Goal: Information Seeking & Learning: Learn about a topic

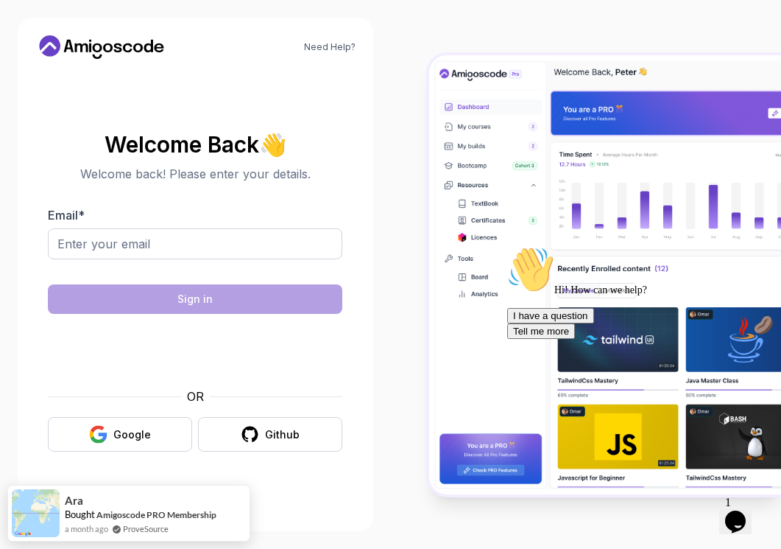
click at [552, 178] on body "Need Help? Welcome Back 👋 Welcome back! Please enter your details. Email * Sign…" at bounding box center [390, 274] width 781 height 549
click at [255, 242] on input "Email *" at bounding box center [195, 243] width 295 height 31
type input "ntsoanelesego3@gmail.com"
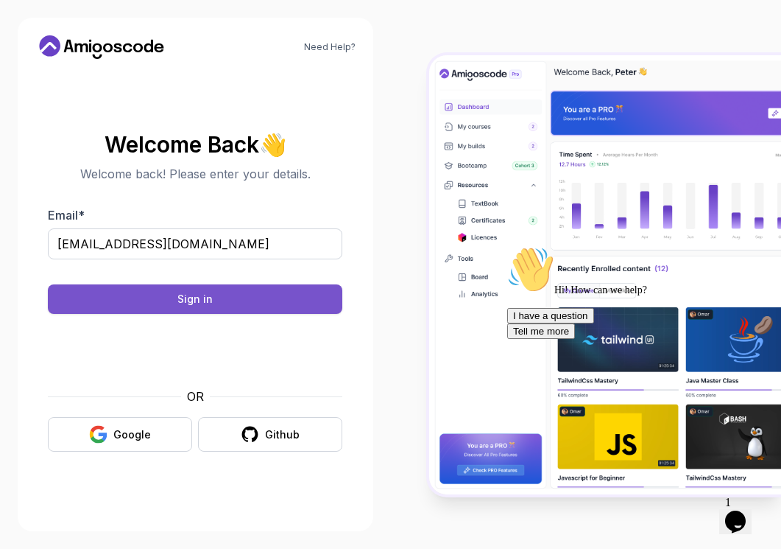
click at [239, 303] on button "Sign in" at bounding box center [195, 298] width 295 height 29
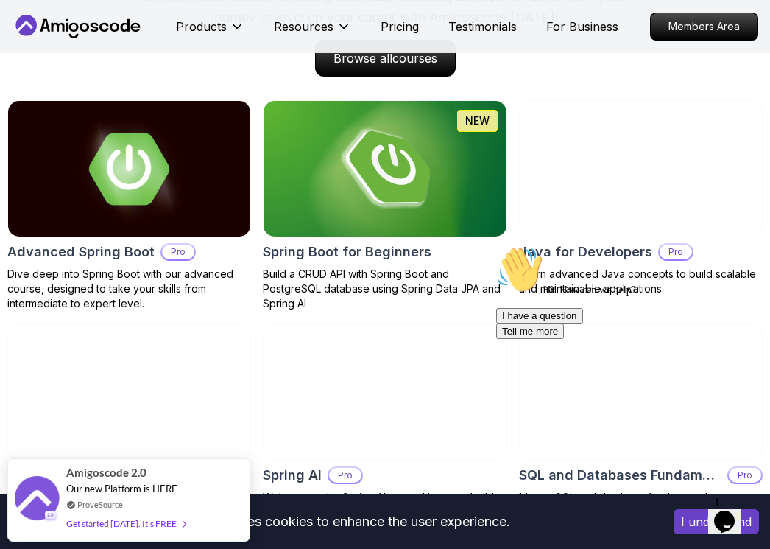
scroll to position [1454, 0]
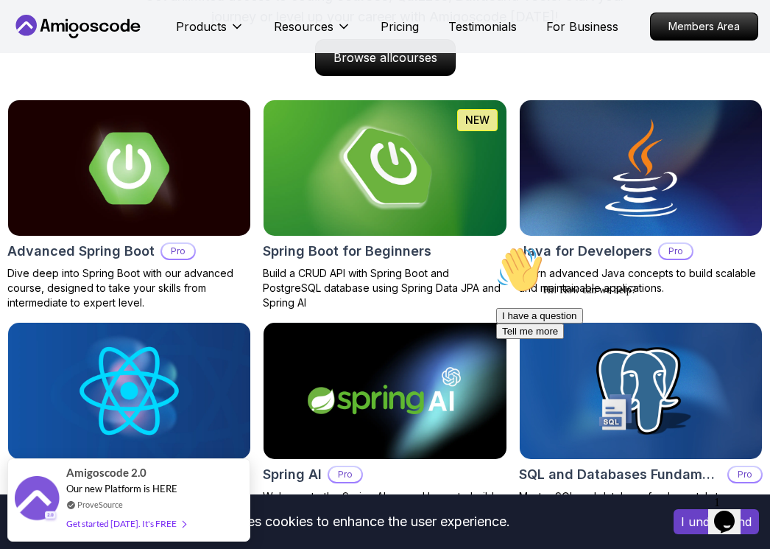
click at [365, 143] on img at bounding box center [385, 167] width 255 height 143
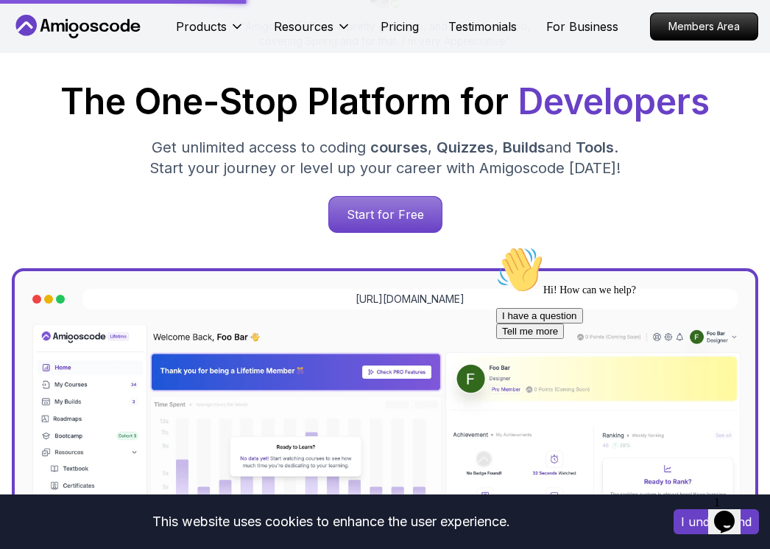
scroll to position [0, 0]
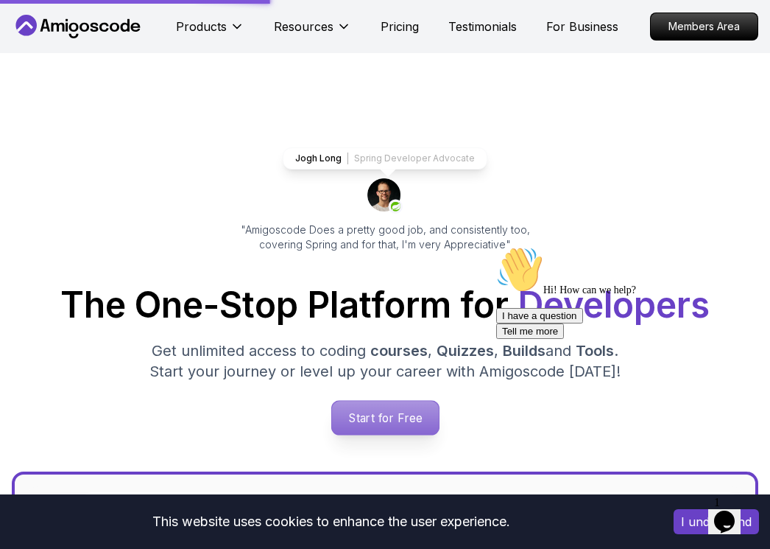
click at [397, 423] on p "Start for Free" at bounding box center [384, 418] width 107 height 34
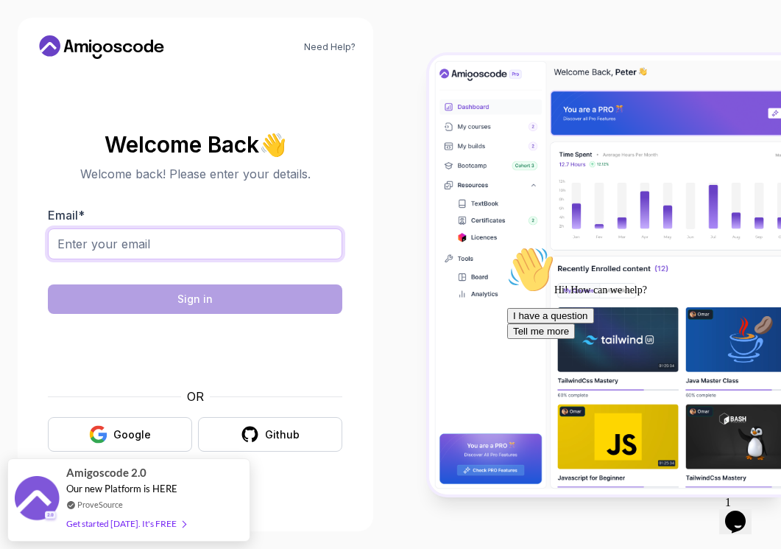
click at [149, 245] on input "Email *" at bounding box center [195, 243] width 295 height 31
type input "lesegontsoane7@gmail.com"
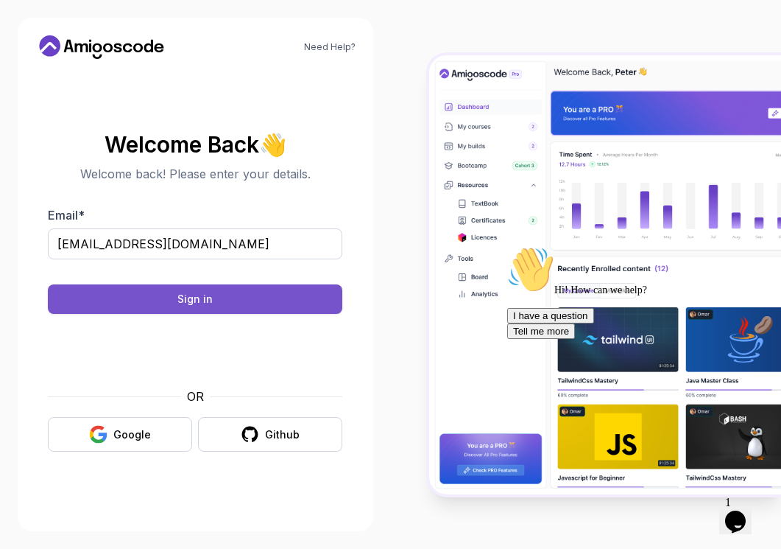
click at [240, 292] on button "Sign in" at bounding box center [195, 298] width 295 height 29
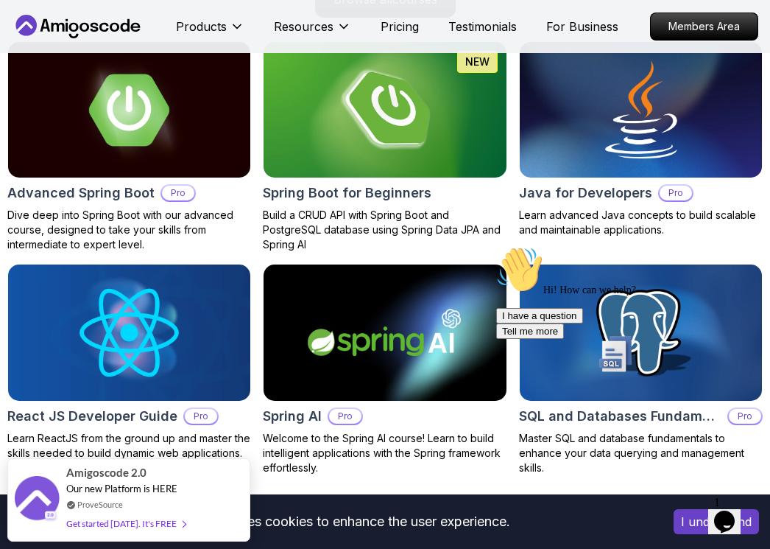
scroll to position [1511, 0]
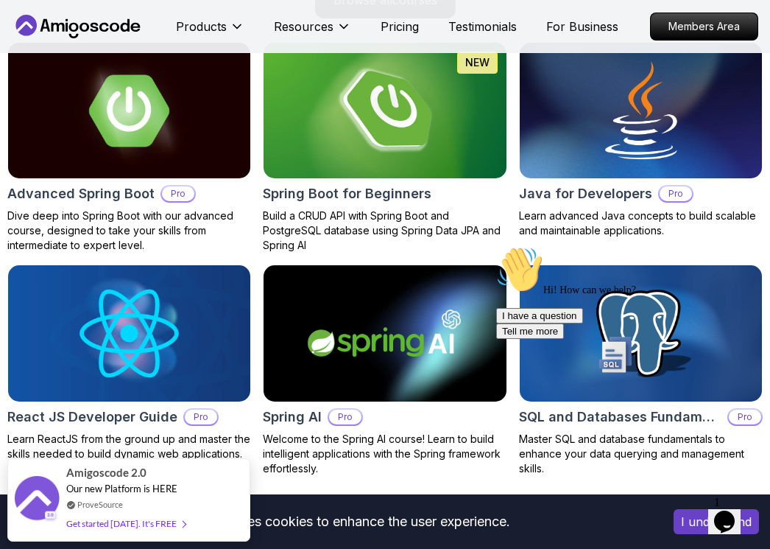
click at [397, 127] on img at bounding box center [385, 110] width 255 height 143
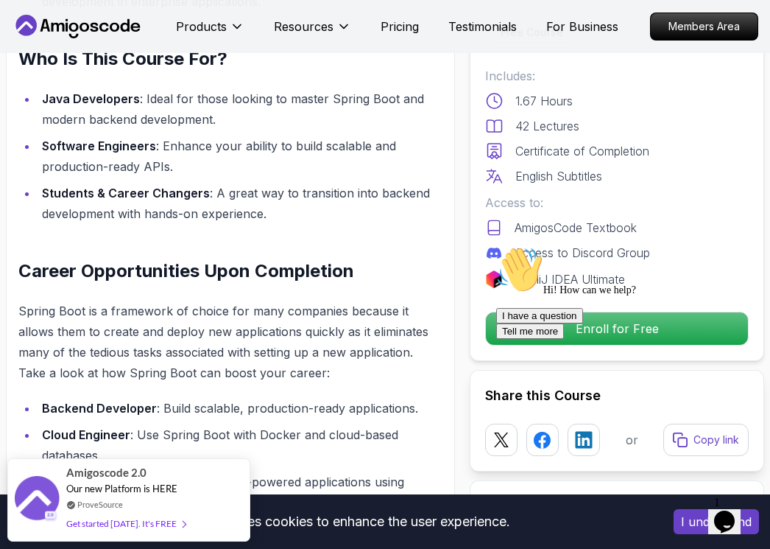
scroll to position [1272, 0]
click at [496, 246] on icon "Chat attention grabber" at bounding box center [496, 246] width 0 height 0
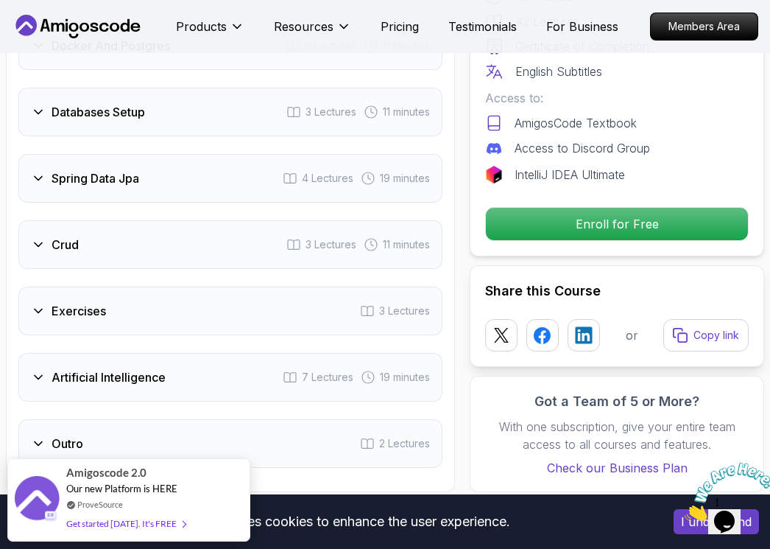
scroll to position [2463, 0]
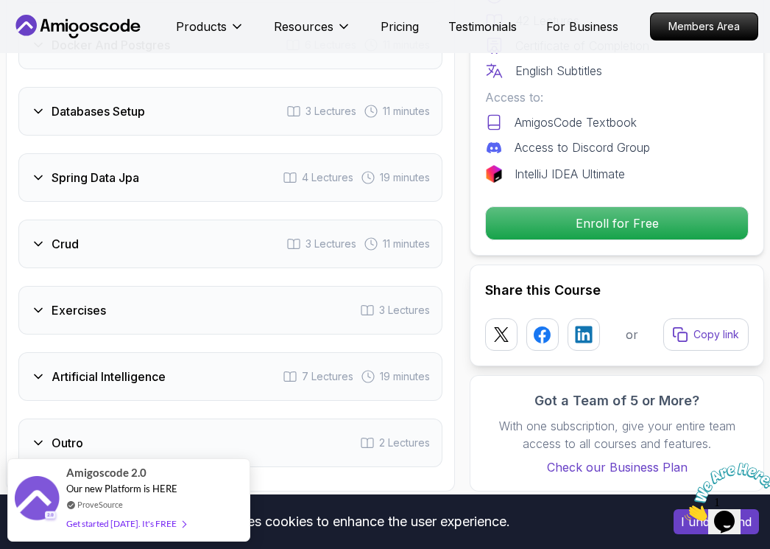
click at [32, 246] on icon at bounding box center [38, 243] width 15 height 15
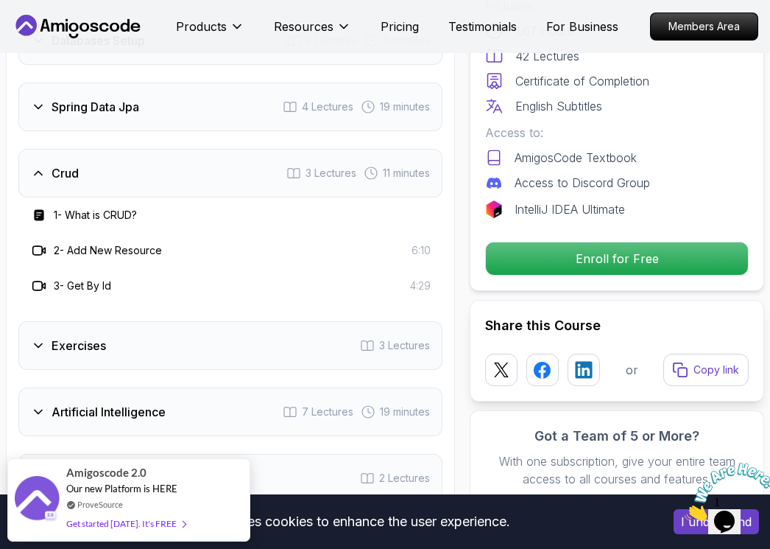
scroll to position [2392, 0]
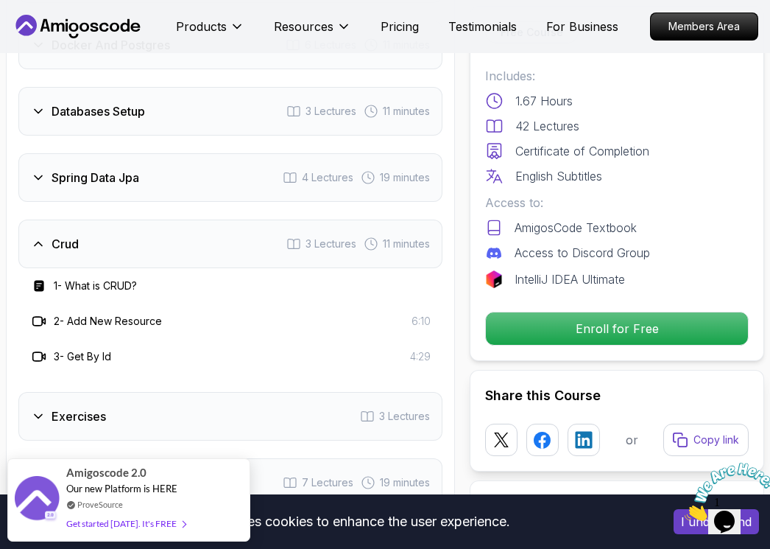
click at [32, 246] on icon at bounding box center [38, 243] width 15 height 15
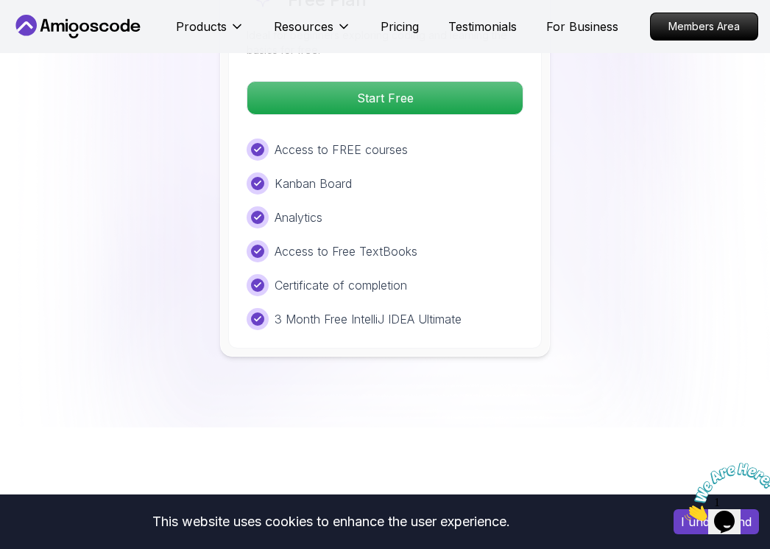
scroll to position [3234, 0]
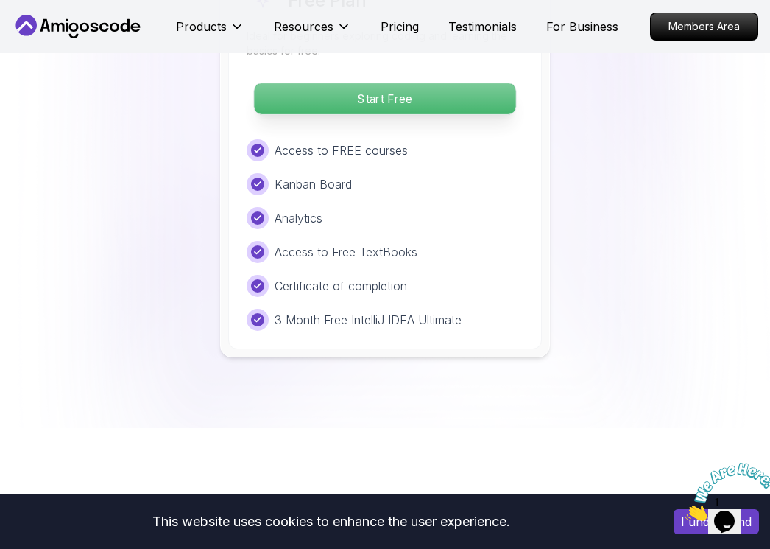
click at [380, 113] on p "Start Free" at bounding box center [384, 98] width 261 height 31
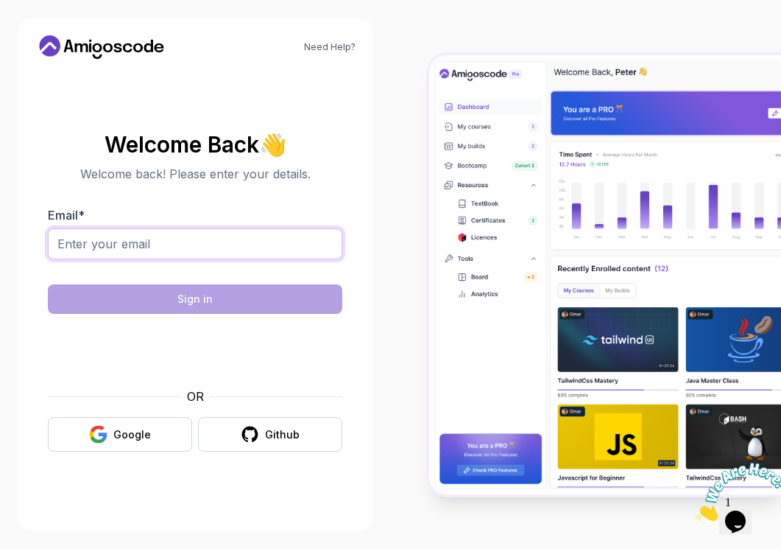
click at [249, 236] on input "Email *" at bounding box center [195, 243] width 295 height 31
click at [337, 505] on div "Welcome Back 👋 Welcome back! Please enter your details. Email * Sign in OR Goog…" at bounding box center [195, 292] width 320 height 443
click at [310, 446] on button "Github" at bounding box center [270, 434] width 144 height 35
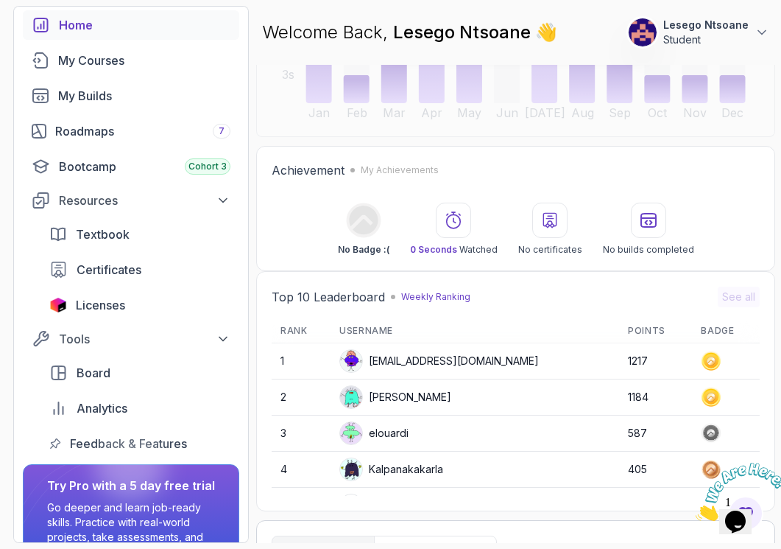
scroll to position [70, 0]
click at [115, 94] on div "My Builds" at bounding box center [144, 97] width 172 height 18
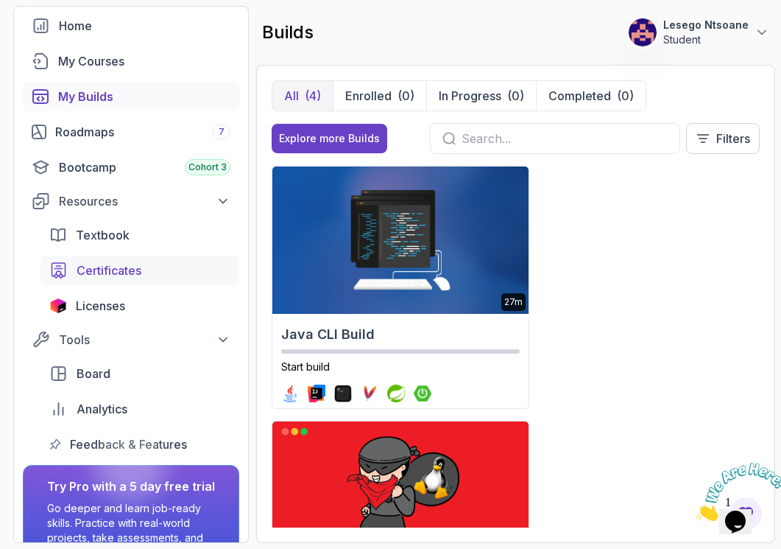
click at [130, 279] on link "Certificates" at bounding box center [140, 270] width 199 height 29
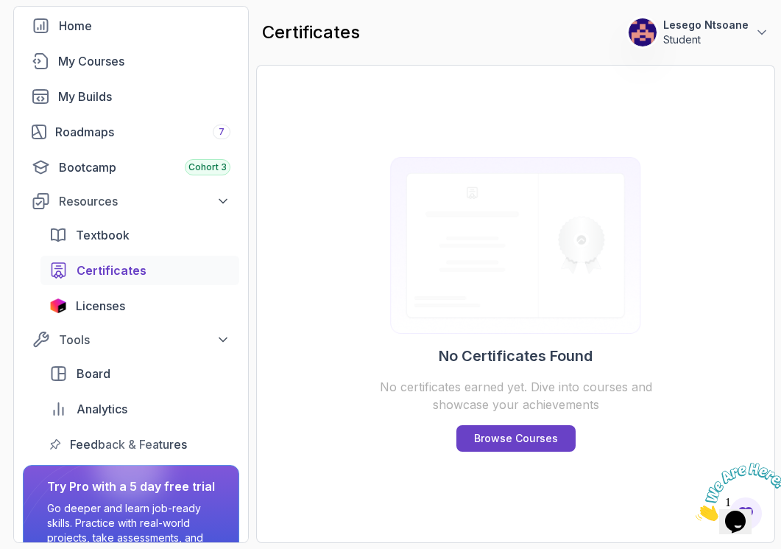
click at [379, 378] on p "No certificates earned yet. Dive into courses and showcase your achievements" at bounding box center [516, 395] width 283 height 35
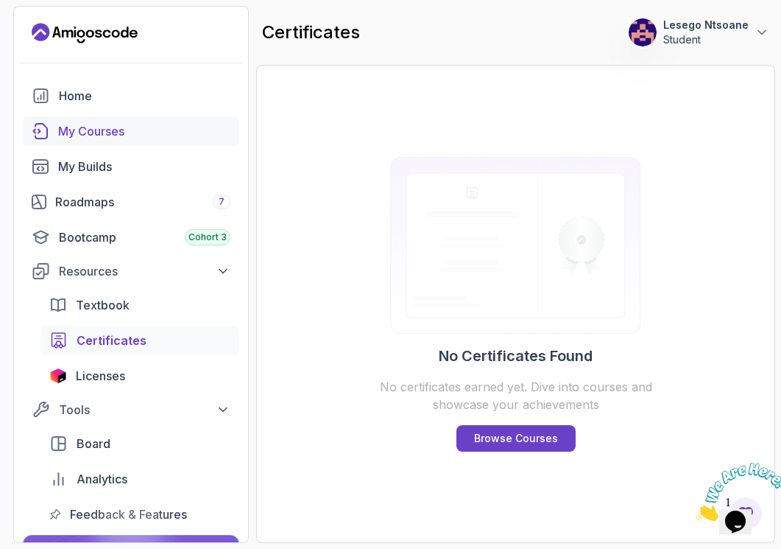
click at [119, 130] on div "My Courses" at bounding box center [144, 131] width 172 height 18
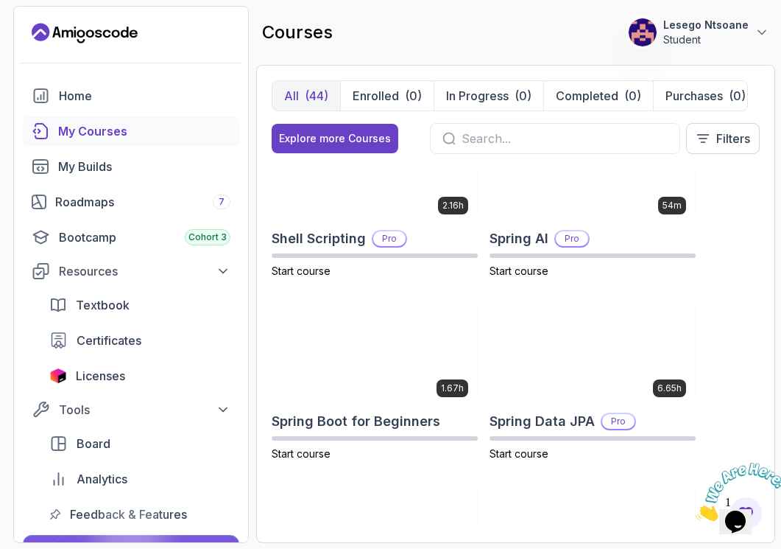
scroll to position [3162, 0]
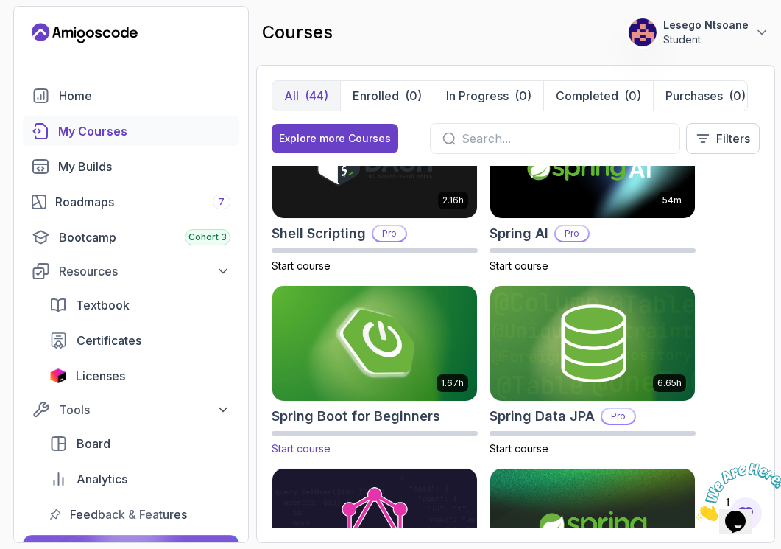
click at [310, 315] on img at bounding box center [374, 343] width 215 height 120
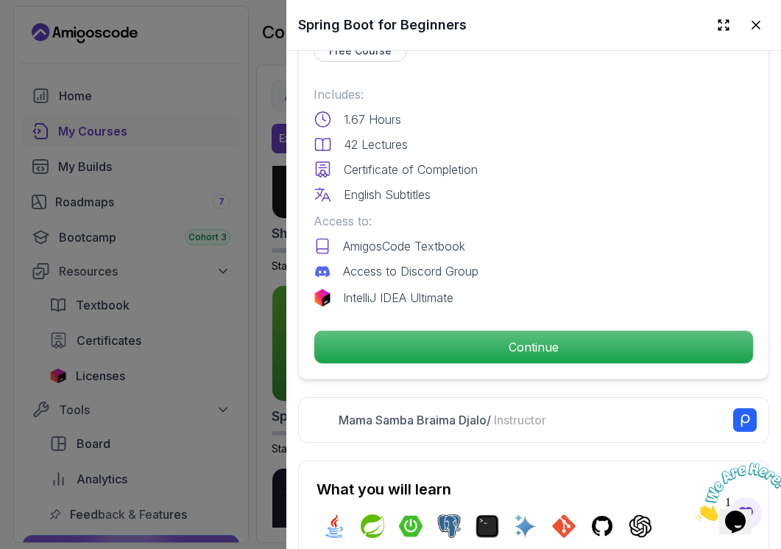
scroll to position [375, 0]
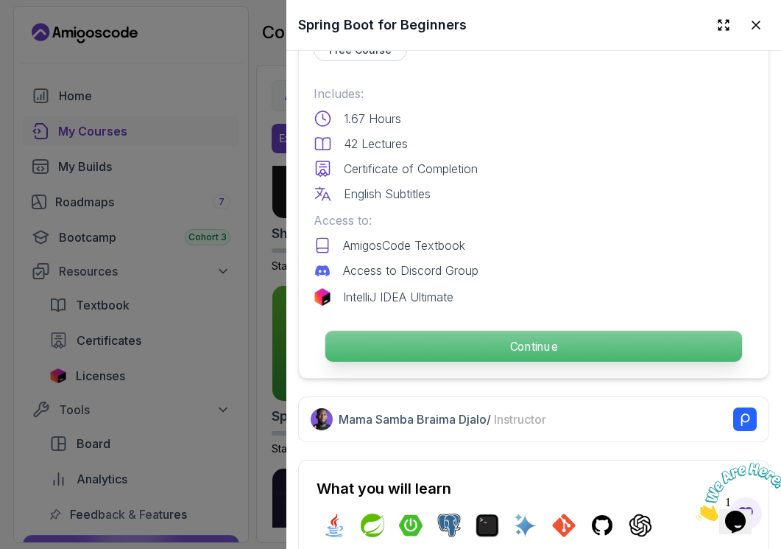
click at [505, 356] on button "Continue" at bounding box center [534, 346] width 418 height 32
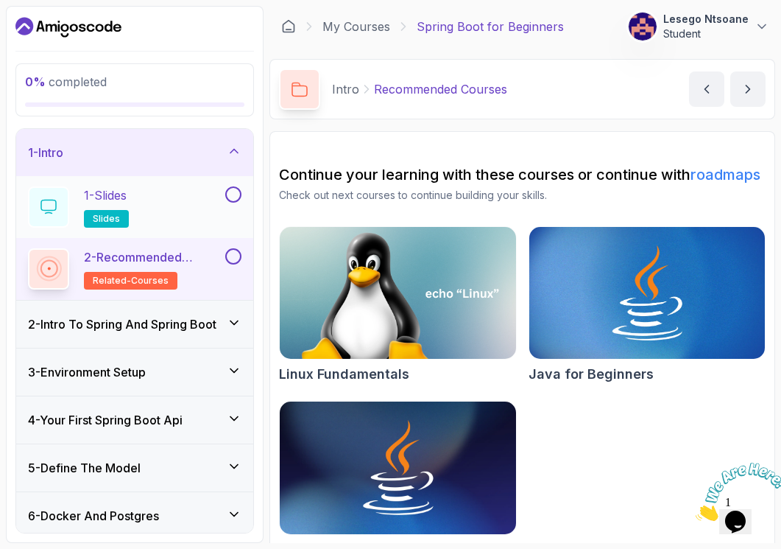
click at [231, 190] on button at bounding box center [233, 194] width 16 height 16
click at [234, 253] on button at bounding box center [233, 256] width 16 height 16
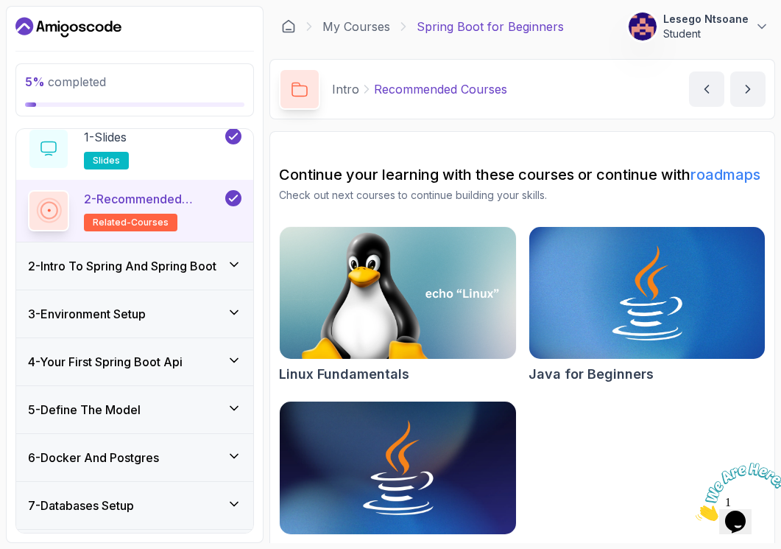
scroll to position [64, 0]
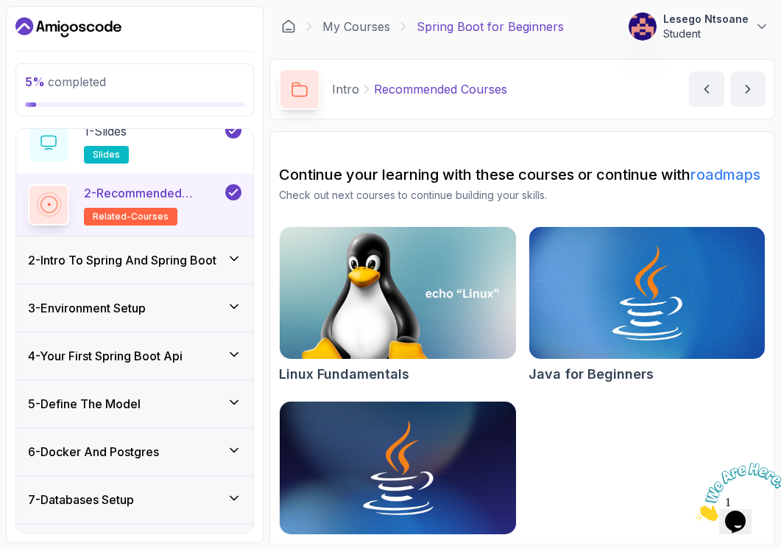
click at [225, 249] on div "2 - Intro To Spring And Spring Boot" at bounding box center [134, 259] width 237 height 47
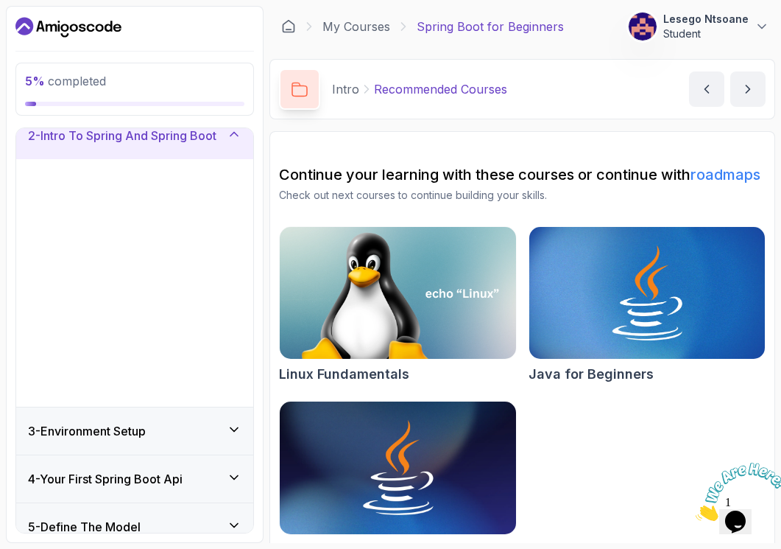
scroll to position [55, 0]
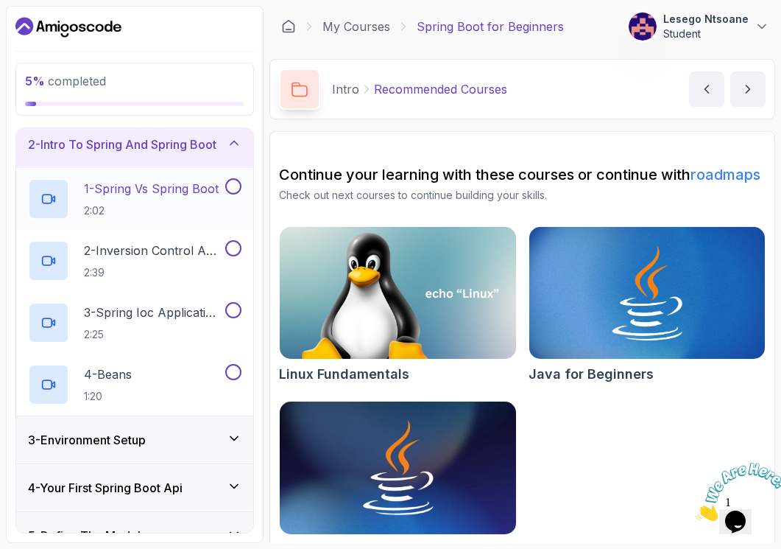
click at [236, 186] on button at bounding box center [233, 186] width 16 height 16
click at [234, 245] on button at bounding box center [233, 248] width 16 height 16
click at [235, 305] on button at bounding box center [233, 310] width 16 height 16
click at [233, 250] on button at bounding box center [233, 248] width 16 height 16
click at [233, 371] on button at bounding box center [233, 372] width 16 height 16
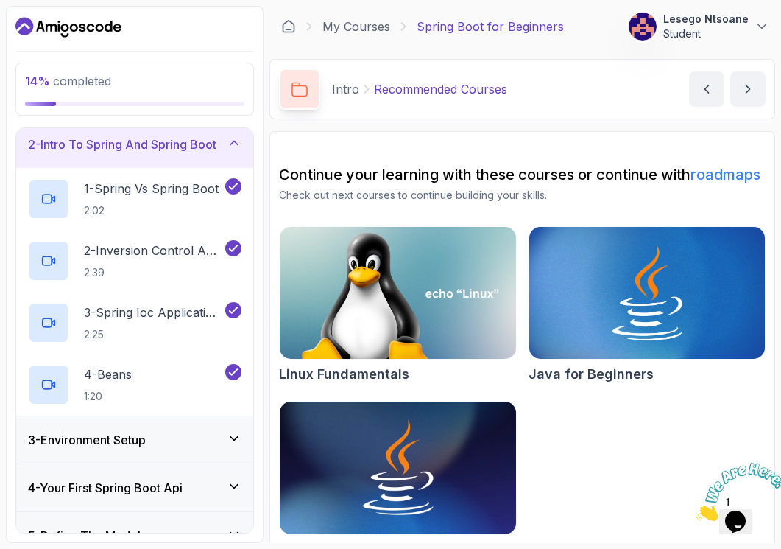
click at [237, 135] on div "2 - Intro To Spring And Spring Boot" at bounding box center [134, 144] width 237 height 47
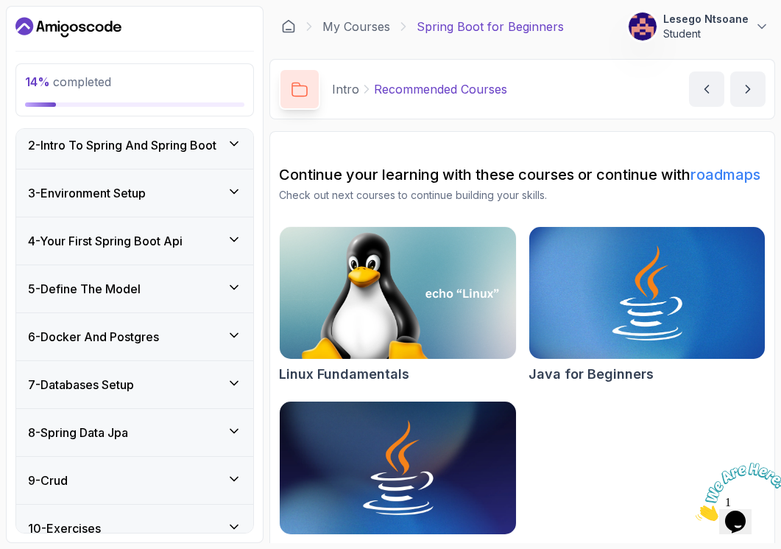
click at [231, 188] on icon at bounding box center [234, 191] width 15 height 15
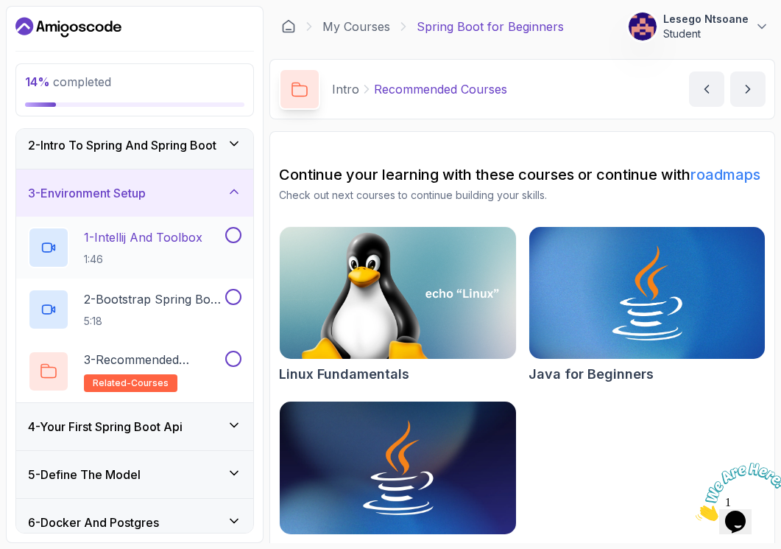
click at [234, 233] on button at bounding box center [233, 235] width 16 height 16
click at [234, 287] on div "2 - Bootstrap Spring Boot Project 5:18" at bounding box center [134, 309] width 237 height 62
click at [236, 362] on button at bounding box center [233, 359] width 16 height 16
click at [231, 297] on button at bounding box center [233, 297] width 16 height 16
click at [229, 424] on icon at bounding box center [234, 425] width 15 height 15
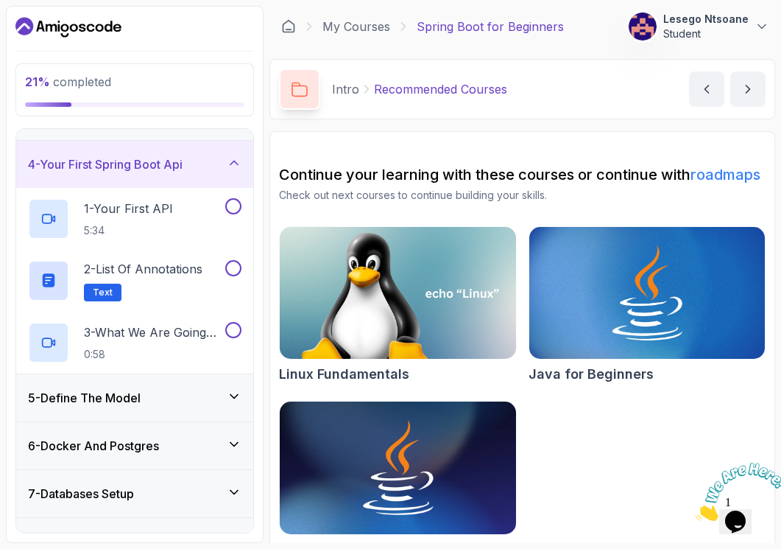
scroll to position [133, 0]
click at [226, 197] on div at bounding box center [231, 205] width 19 height 16
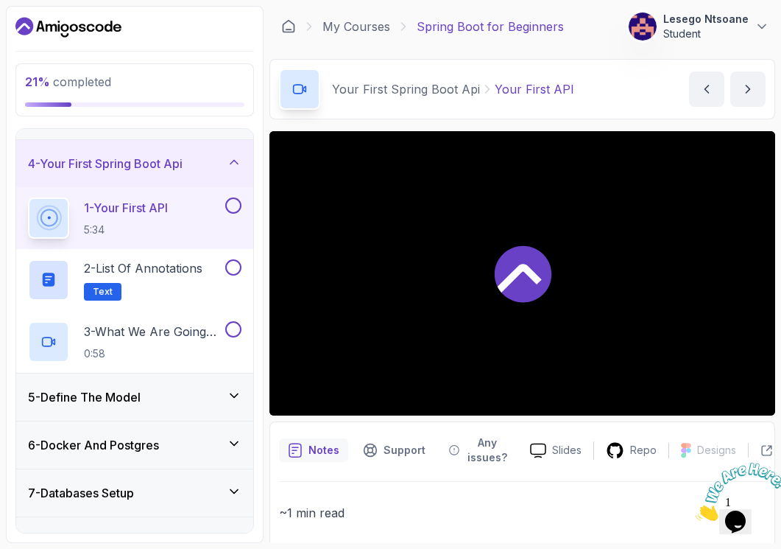
click at [238, 213] on div at bounding box center [231, 205] width 19 height 16
click at [231, 268] on button at bounding box center [233, 267] width 16 height 16
click at [234, 203] on button at bounding box center [233, 205] width 16 height 16
click at [239, 324] on button at bounding box center [233, 329] width 16 height 16
click at [242, 409] on div "5 - Define The Model" at bounding box center [134, 396] width 237 height 47
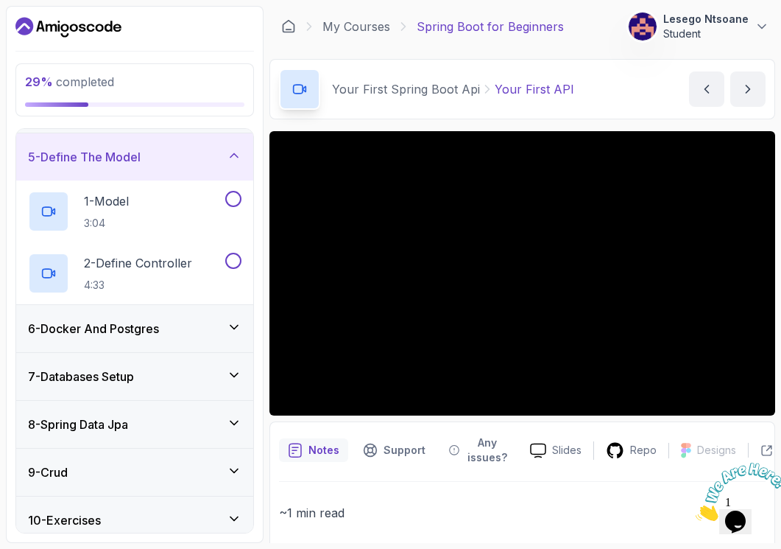
scroll to position [188, 0]
click at [122, 192] on p "1 - Model" at bounding box center [106, 201] width 45 height 18
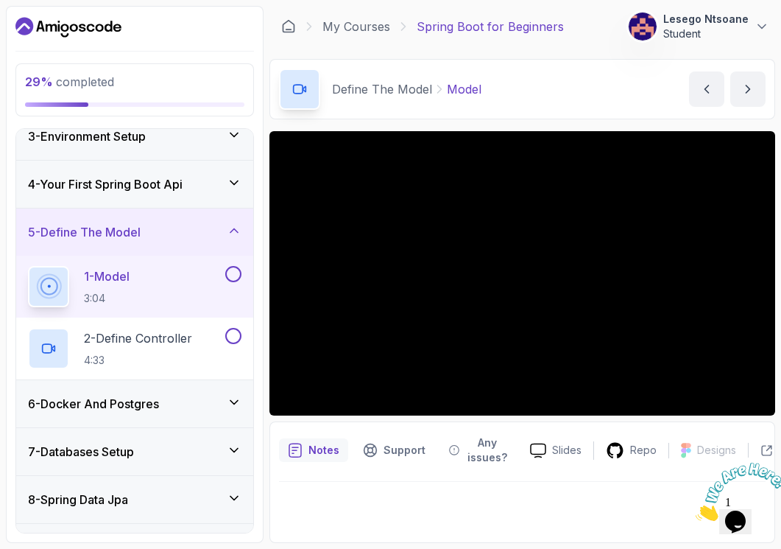
scroll to position [69, 0]
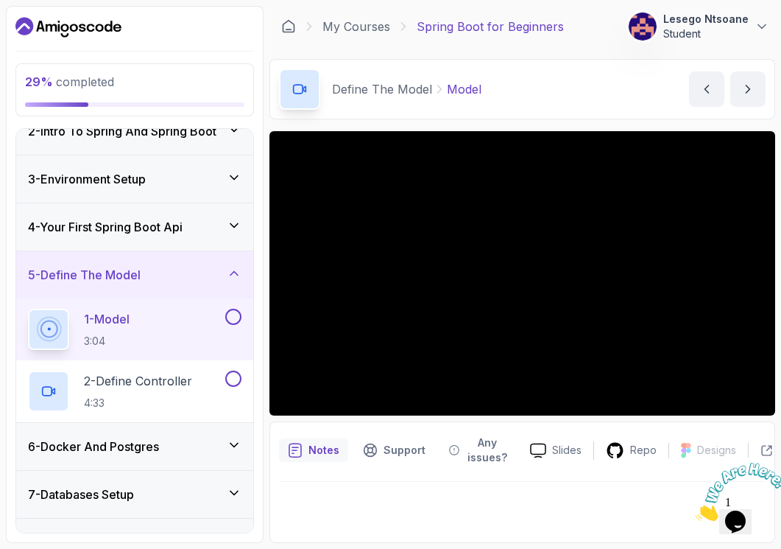
click at [238, 313] on button at bounding box center [233, 317] width 16 height 16
click at [232, 312] on icon at bounding box center [233, 316] width 13 height 15
click at [232, 312] on button at bounding box center [233, 317] width 16 height 16
click at [235, 377] on button at bounding box center [233, 378] width 16 height 16
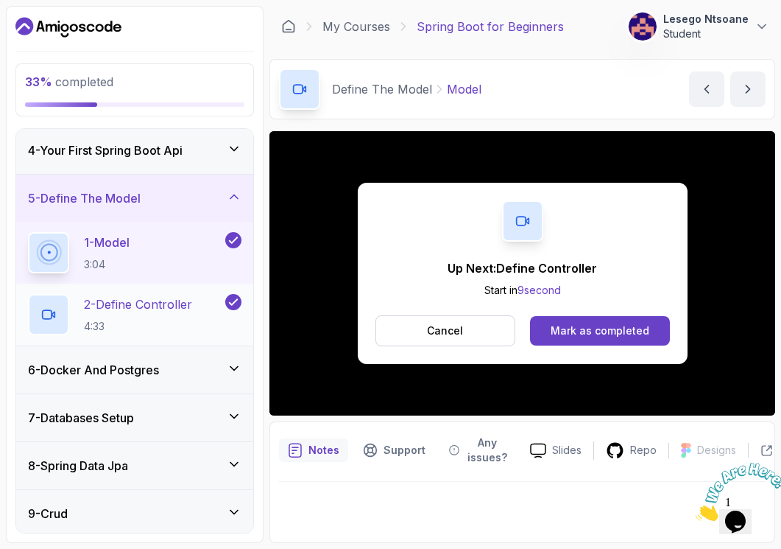
scroll to position [147, 0]
click at [231, 351] on div "6 - Docker And Postgres" at bounding box center [134, 368] width 237 height 47
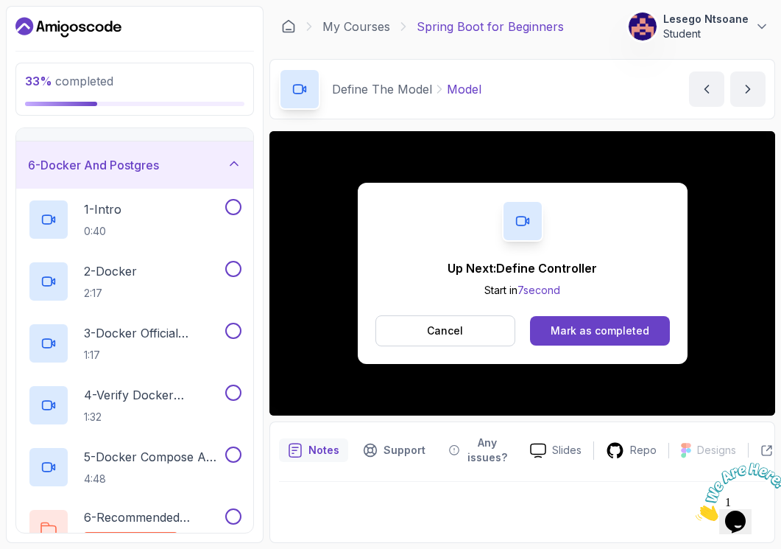
scroll to position [228, 0]
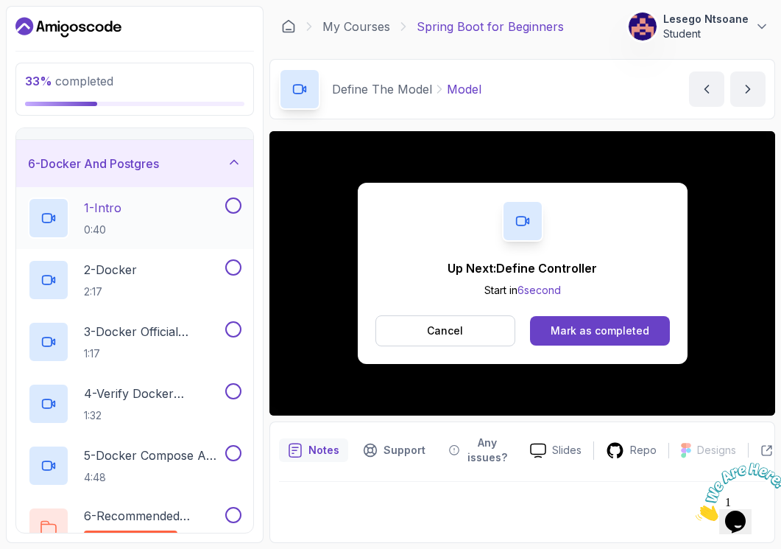
click at [231, 208] on button at bounding box center [233, 205] width 16 height 16
click at [124, 272] on p "2 - Docker" at bounding box center [110, 270] width 53 height 18
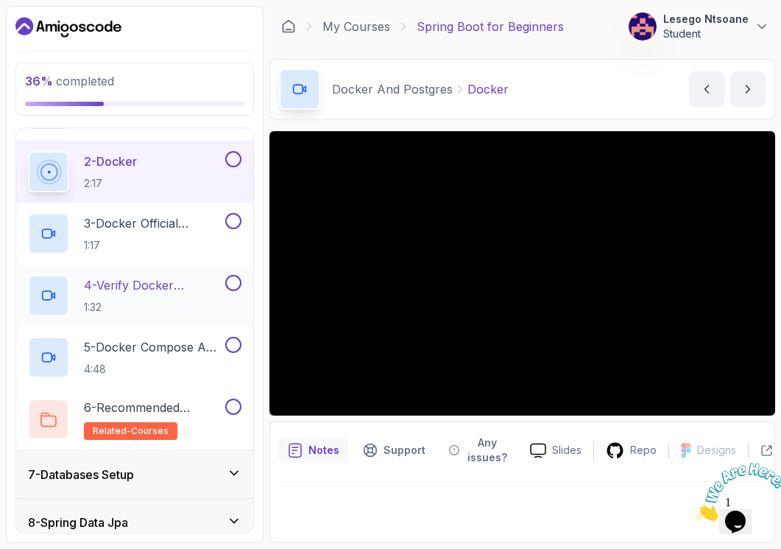
scroll to position [335, 0]
click at [233, 159] on button at bounding box center [233, 160] width 16 height 16
click at [233, 222] on button at bounding box center [233, 222] width 16 height 16
click at [233, 278] on button at bounding box center [233, 283] width 16 height 16
click at [170, 351] on p "5 - Docker Compose And Postgres" at bounding box center [153, 348] width 138 height 18
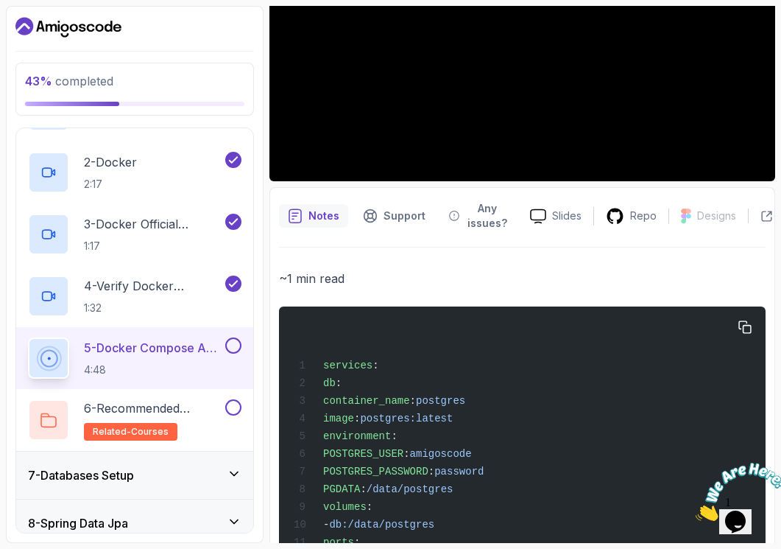
scroll to position [233, 0]
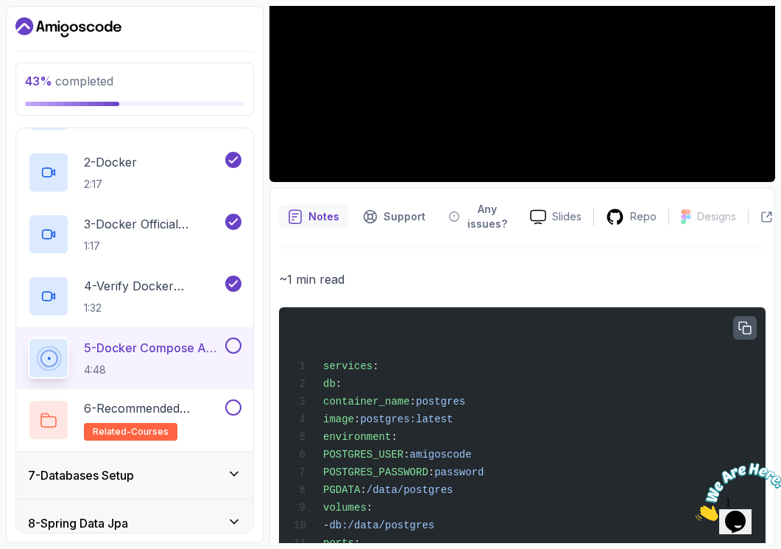
click at [747, 322] on icon "button" at bounding box center [745, 328] width 13 height 13
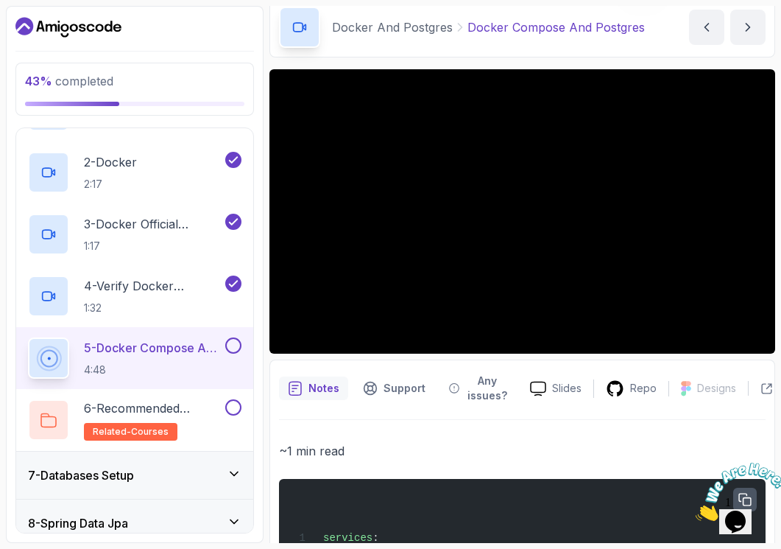
scroll to position [0, 0]
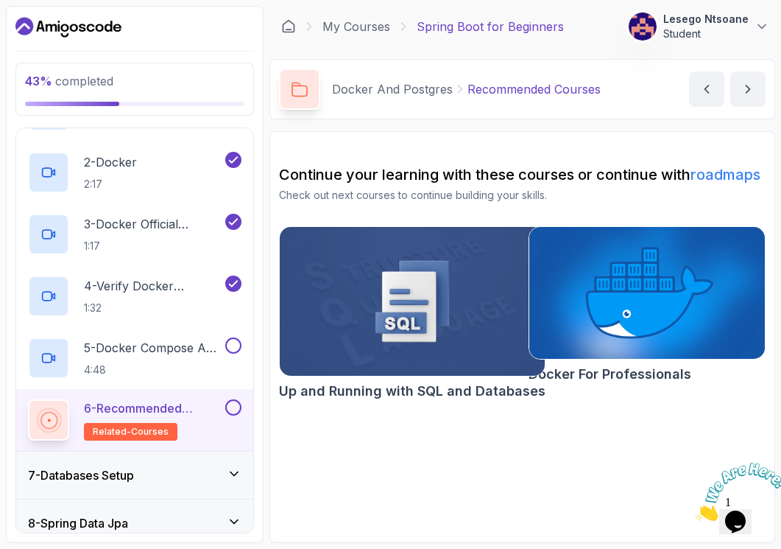
click at [602, 323] on img at bounding box center [647, 293] width 248 height 138
click at [239, 412] on button at bounding box center [233, 407] width 16 height 16
click at [236, 406] on icon at bounding box center [233, 407] width 13 height 15
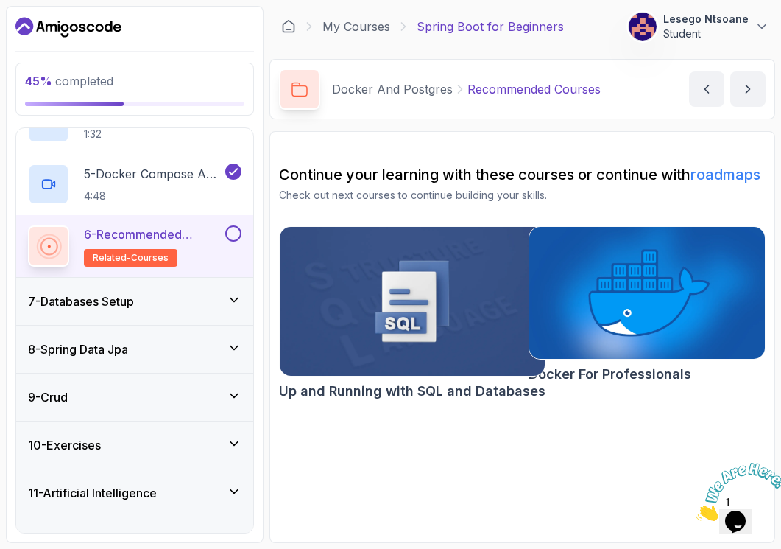
scroll to position [510, 0]
click at [235, 234] on button at bounding box center [233, 233] width 16 height 16
click at [236, 285] on div "7 - Databases Setup" at bounding box center [134, 300] width 237 height 47
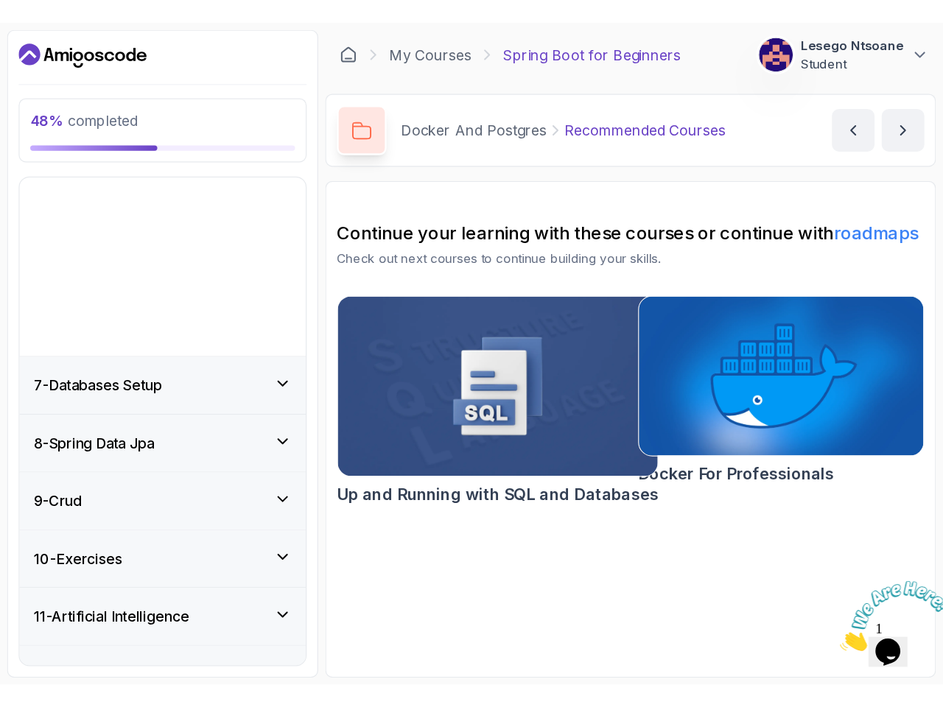
scroll to position [170, 0]
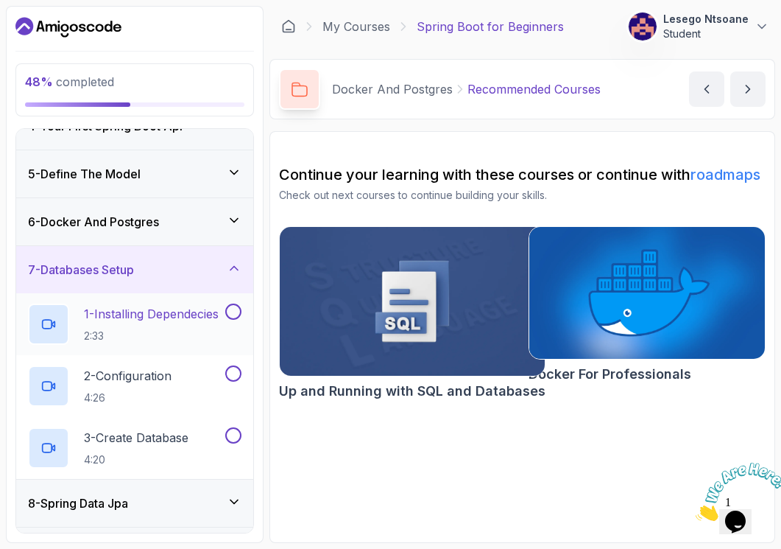
click at [121, 310] on p "1 - Installing Dependecies" at bounding box center [151, 314] width 135 height 18
